Goal: Find specific page/section

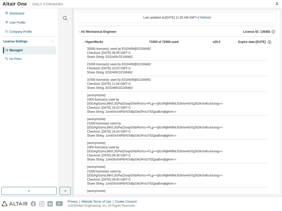
scroll to position [25, 0]
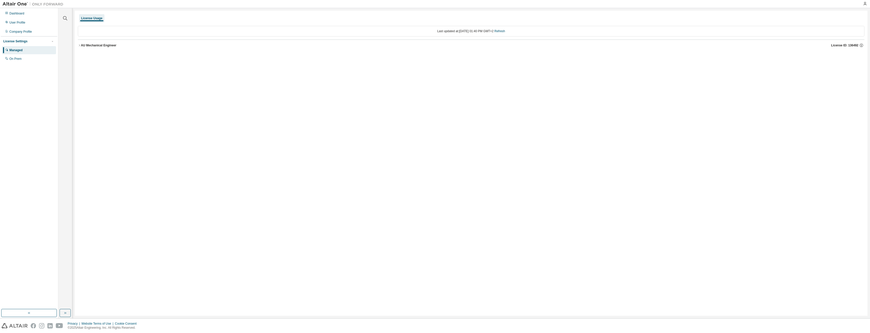
click at [282, 3] on div at bounding box center [865, 4] width 10 height 4
click at [282, 3] on icon "button" at bounding box center [865, 4] width 4 height 4
click at [282, 62] on link "Community & Support" at bounding box center [819, 63] width 30 height 5
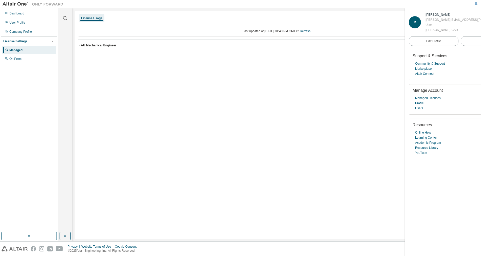
click at [136, 93] on div "License Usage Last updated at: [DATE] 01:40 PM GMT+2 Refresh AU Mechanical Engi…" at bounding box center [277, 125] width 404 height 228
click at [155, 96] on div "License Usage Last updated at: [DATE] 01:40 PM GMT+2 Refresh AU Mechanical Engi…" at bounding box center [277, 125] width 404 height 228
click at [265, 99] on div "License Usage Last updated at: [DATE] 01:40 PM GMT+2 Refresh AU Mechanical Engi…" at bounding box center [277, 125] width 404 height 228
